Goal: Information Seeking & Learning: Learn about a topic

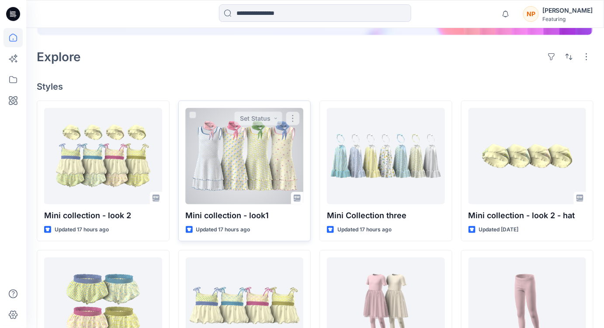
scroll to position [199, 0]
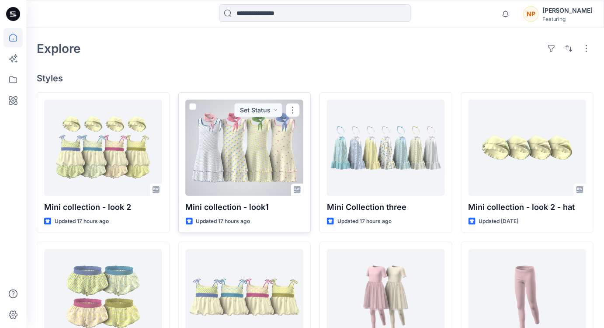
click at [276, 209] on p "Mini collection - look1" at bounding box center [245, 207] width 118 height 12
click at [258, 163] on div at bounding box center [245, 148] width 118 height 96
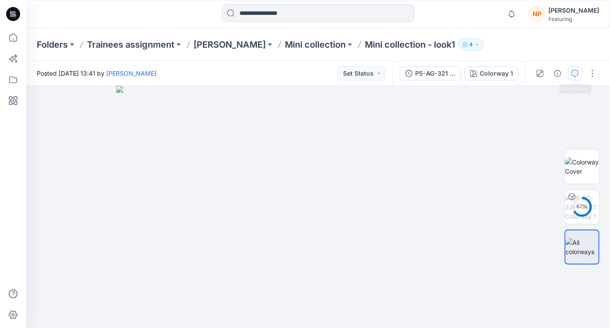
click at [572, 76] on icon "button" at bounding box center [575, 73] width 7 height 7
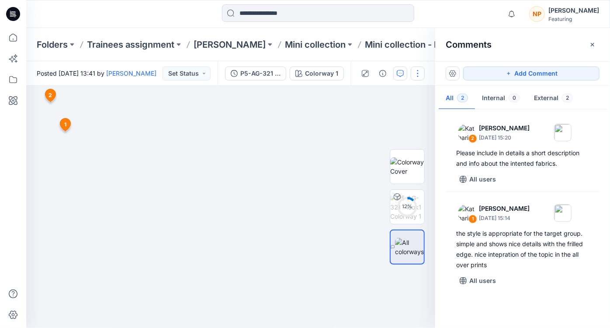
click at [424, 77] on div at bounding box center [391, 73] width 81 height 24
click at [382, 74] on icon "button" at bounding box center [383, 73] width 7 height 7
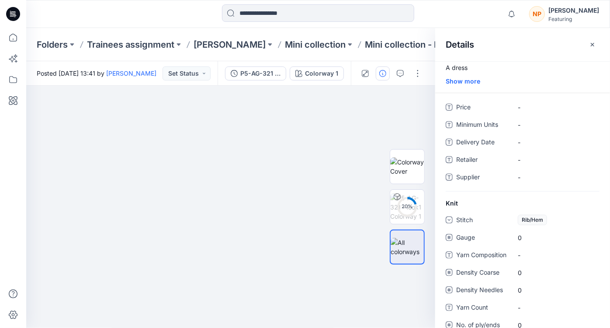
scroll to position [44, 0]
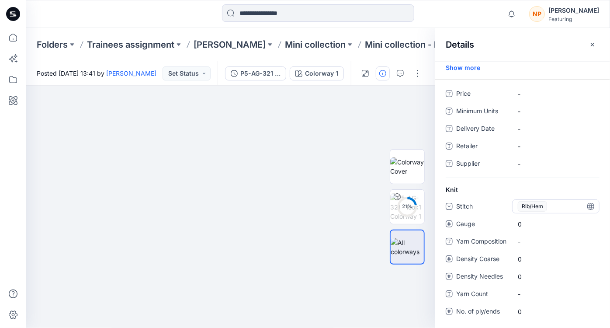
click at [537, 206] on span "Rib/Hem" at bounding box center [532, 206] width 29 height 10
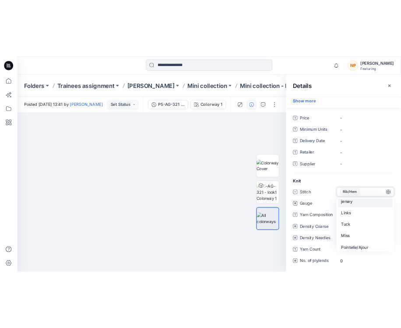
scroll to position [39, 0]
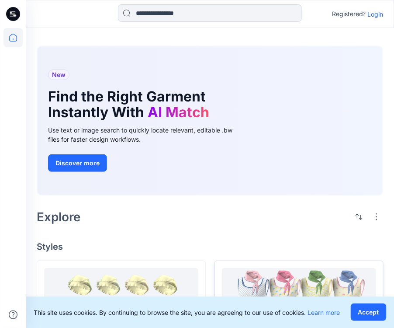
drag, startPoint x: 370, startPoint y: 311, endPoint x: 366, endPoint y: 309, distance: 4.9
click at [370, 311] on button "Accept" at bounding box center [369, 311] width 36 height 17
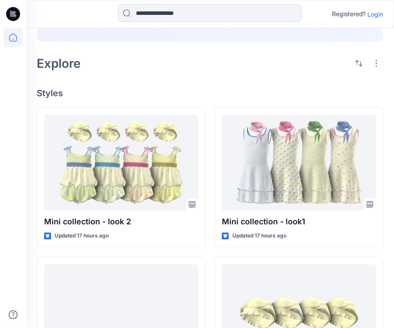
scroll to position [159, 0]
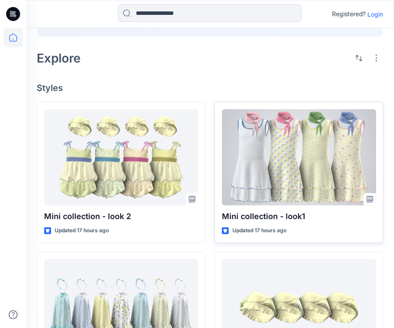
click at [305, 197] on div at bounding box center [299, 157] width 154 height 96
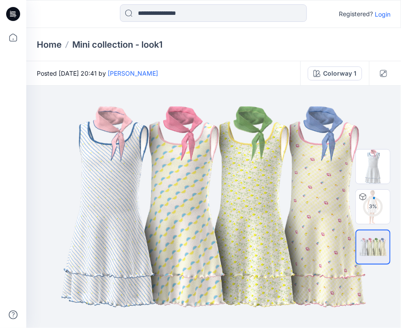
click at [379, 15] on p "Login" at bounding box center [382, 14] width 16 height 9
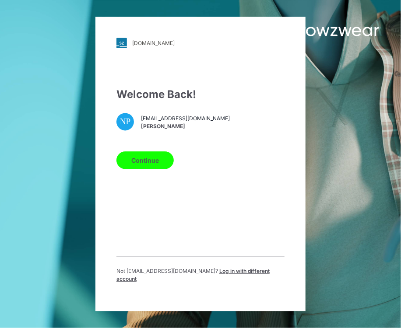
click at [151, 164] on button "Continue" at bounding box center [144, 160] width 57 height 17
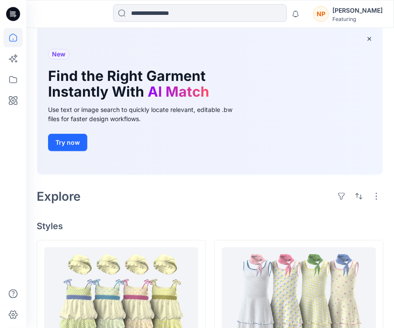
scroll to position [119, 0]
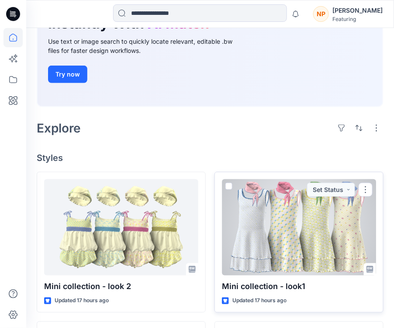
click at [286, 265] on div at bounding box center [299, 227] width 154 height 96
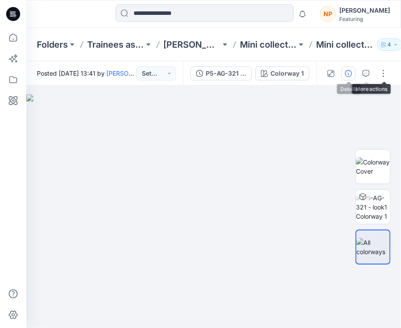
click at [347, 74] on icon "button" at bounding box center [348, 73] width 7 height 7
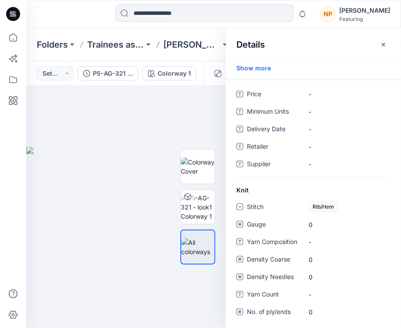
scroll to position [44, 0]
click at [349, 206] on div "Rib/Hem" at bounding box center [346, 206] width 87 height 14
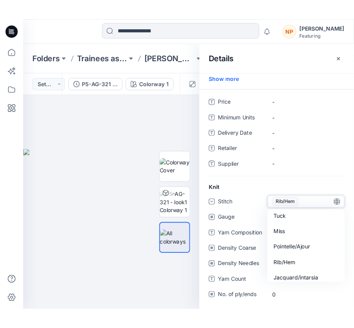
scroll to position [78, 0]
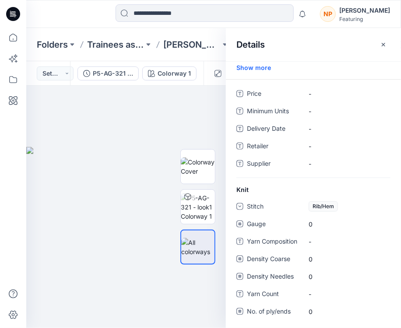
click at [357, 188] on div "Knit Stitch Rib/Hem Gauge 0 Yarn Composition - Density Coarse 0 Density Needles…" at bounding box center [313, 257] width 175 height 144
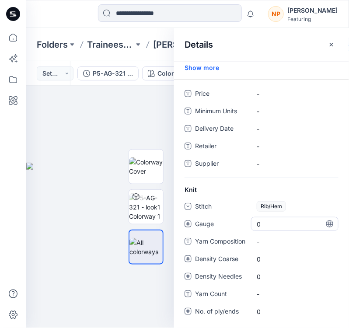
click at [267, 223] on span "0" at bounding box center [295, 224] width 76 height 9
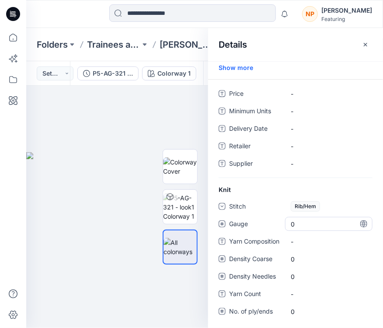
click at [305, 225] on span "0" at bounding box center [329, 224] width 76 height 9
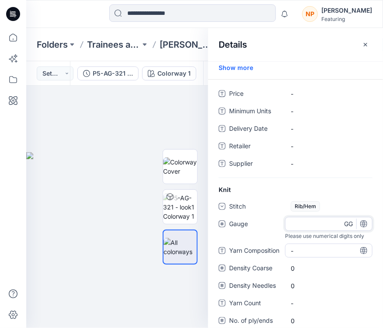
click at [302, 253] on div "Stitch Rib/Hem Gauge Please use numerical digits only GG Yarn Composition - Den…" at bounding box center [296, 268] width 154 height 139
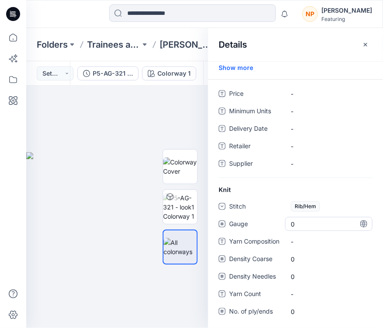
click at [302, 227] on span "0" at bounding box center [329, 224] width 76 height 9
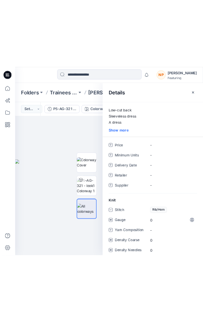
scroll to position [0, 0]
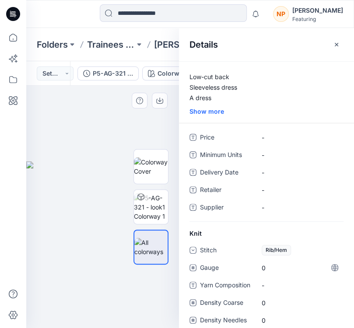
click at [92, 169] on img at bounding box center [102, 244] width 153 height 167
click at [46, 10] on div at bounding box center [62, 13] width 73 height 19
click at [339, 45] on icon "button" at bounding box center [336, 44] width 7 height 7
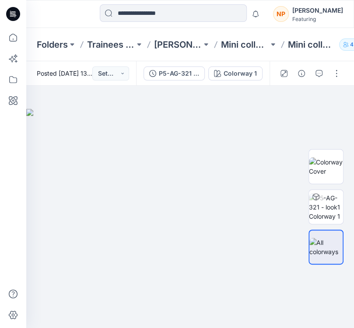
click at [45, 22] on div at bounding box center [62, 13] width 73 height 19
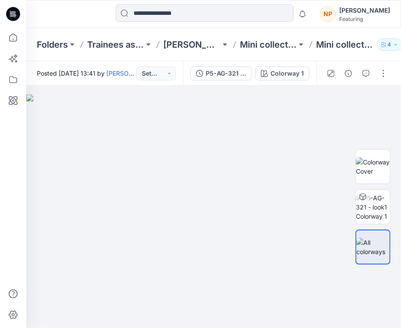
click at [56, 61] on div "Posted Sunday, September 28, 2025 13:41 by Nguyen Phuong Set Status" at bounding box center [104, 73] width 157 height 24
click at [114, 43] on p "Trainees assignment" at bounding box center [115, 44] width 57 height 12
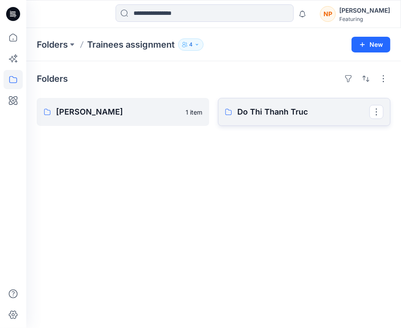
click at [245, 119] on link "Do Thi Thanh Truc" at bounding box center [304, 112] width 172 height 28
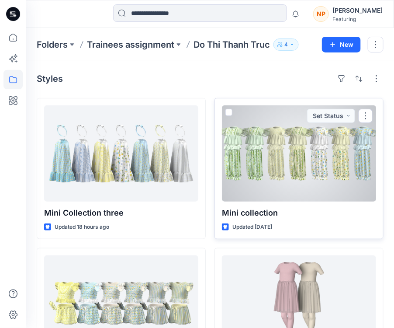
click at [285, 182] on div at bounding box center [299, 153] width 154 height 96
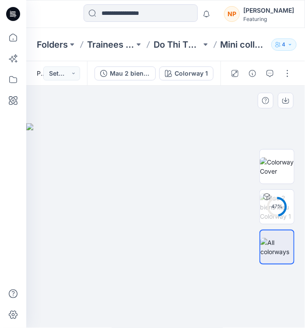
click at [196, 116] on div at bounding box center [165, 207] width 279 height 243
